Goal: Book appointment/travel/reservation

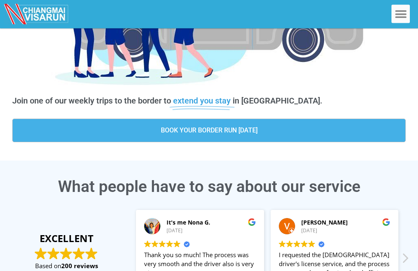
scroll to position [215, 0]
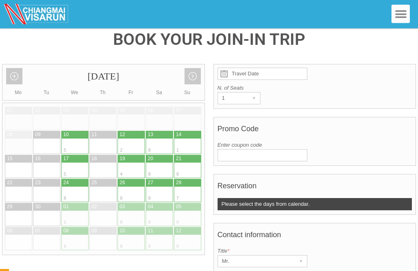
scroll to position [141, 0]
click at [136, 139] on div at bounding box center [138, 147] width 14 height 16
type input "[DATE]"
radio input "true"
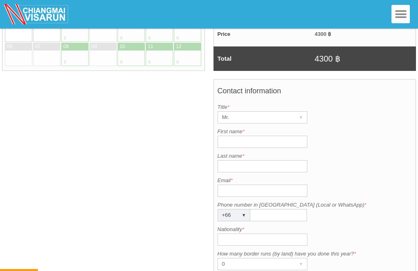
click at [270, 136] on input "First name *" at bounding box center [263, 142] width 90 height 12
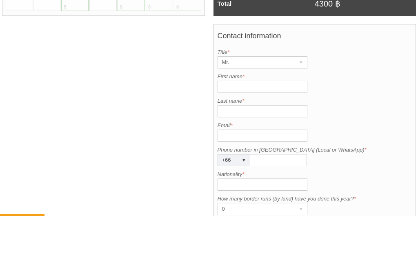
type input "[PERSON_NAME]"
type input "Laheney"
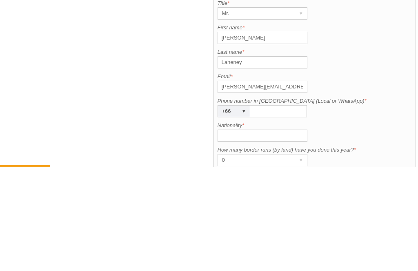
type input "[PERSON_NAME][EMAIL_ADDRESS][DOMAIN_NAME]"
click at [267, 210] on input "Phone number in [GEOGRAPHIC_DATA] (Local or WhatsApp) *" at bounding box center [278, 216] width 57 height 12
type input "0"
type input "0620172976"
click at [256, 234] on input "Nationality *" at bounding box center [263, 240] width 90 height 12
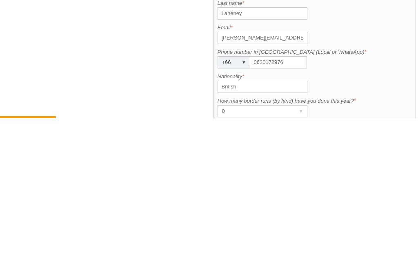
scroll to position [478, 0]
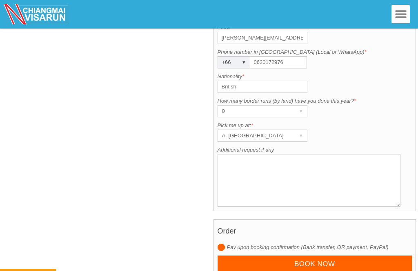
type input "British"
click at [299, 130] on div "▾" at bounding box center [301, 135] width 11 height 11
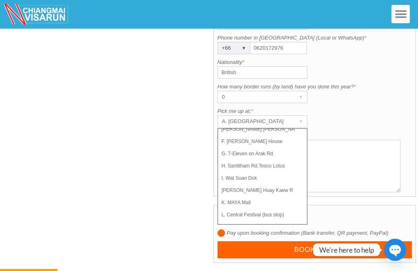
scroll to position [58, 0]
click at [286, 185] on li "[PERSON_NAME] Huay Kaew Rd. [GEOGRAPHIC_DATA]" at bounding box center [259, 191] width 82 height 12
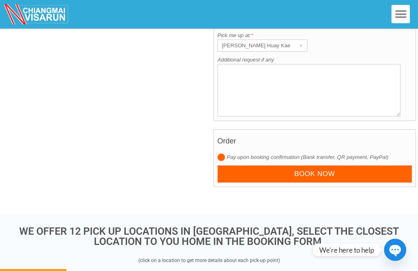
scroll to position [567, 0]
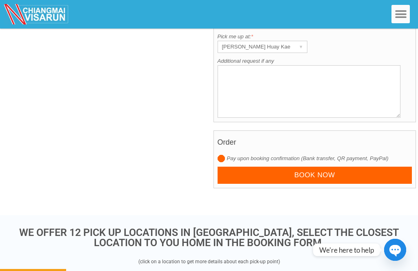
click at [329, 167] on input "Book now" at bounding box center [315, 176] width 195 height 18
